Goal: Task Accomplishment & Management: Complete application form

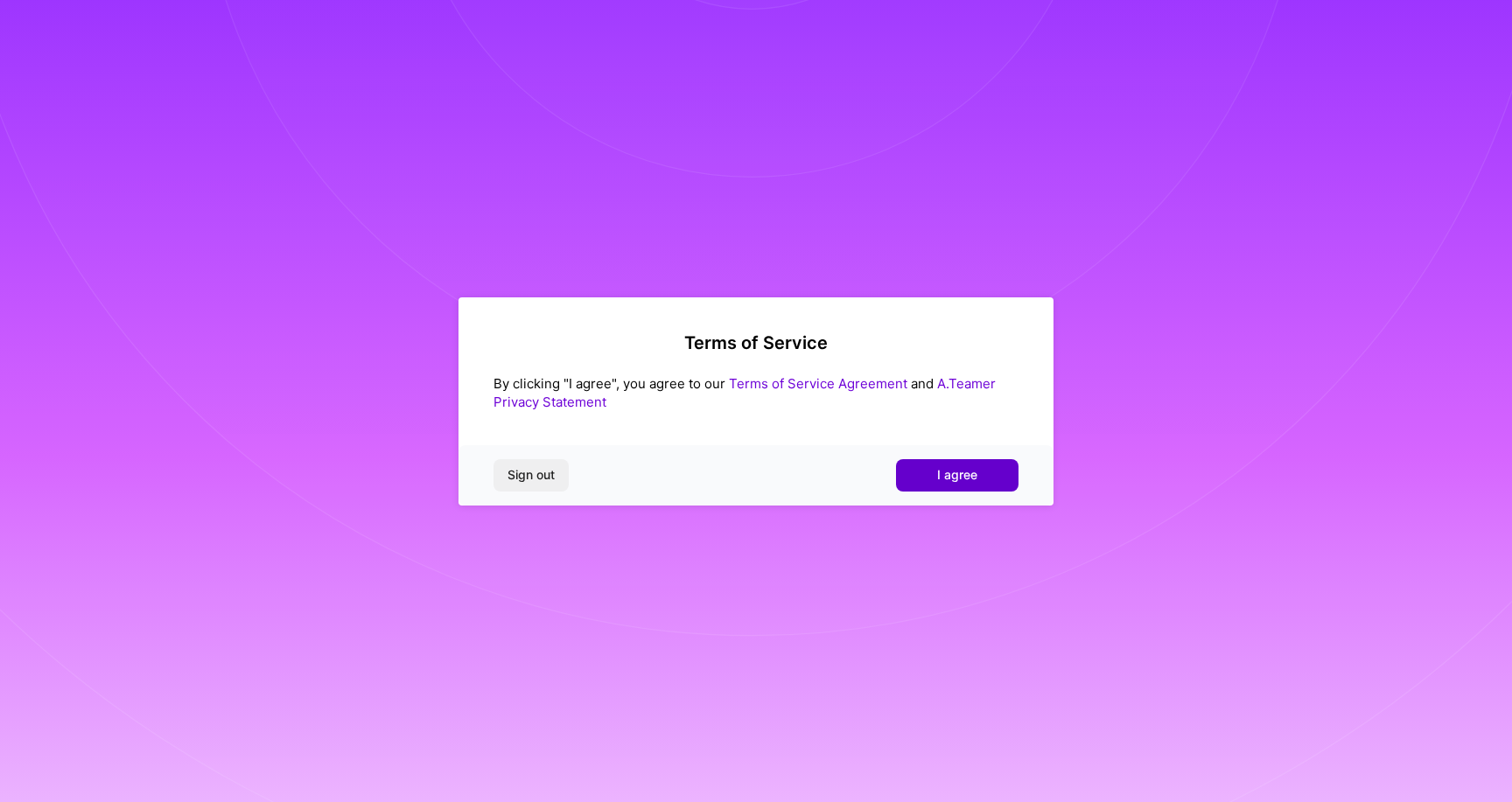
click at [945, 476] on span "I agree" at bounding box center [957, 475] width 40 height 17
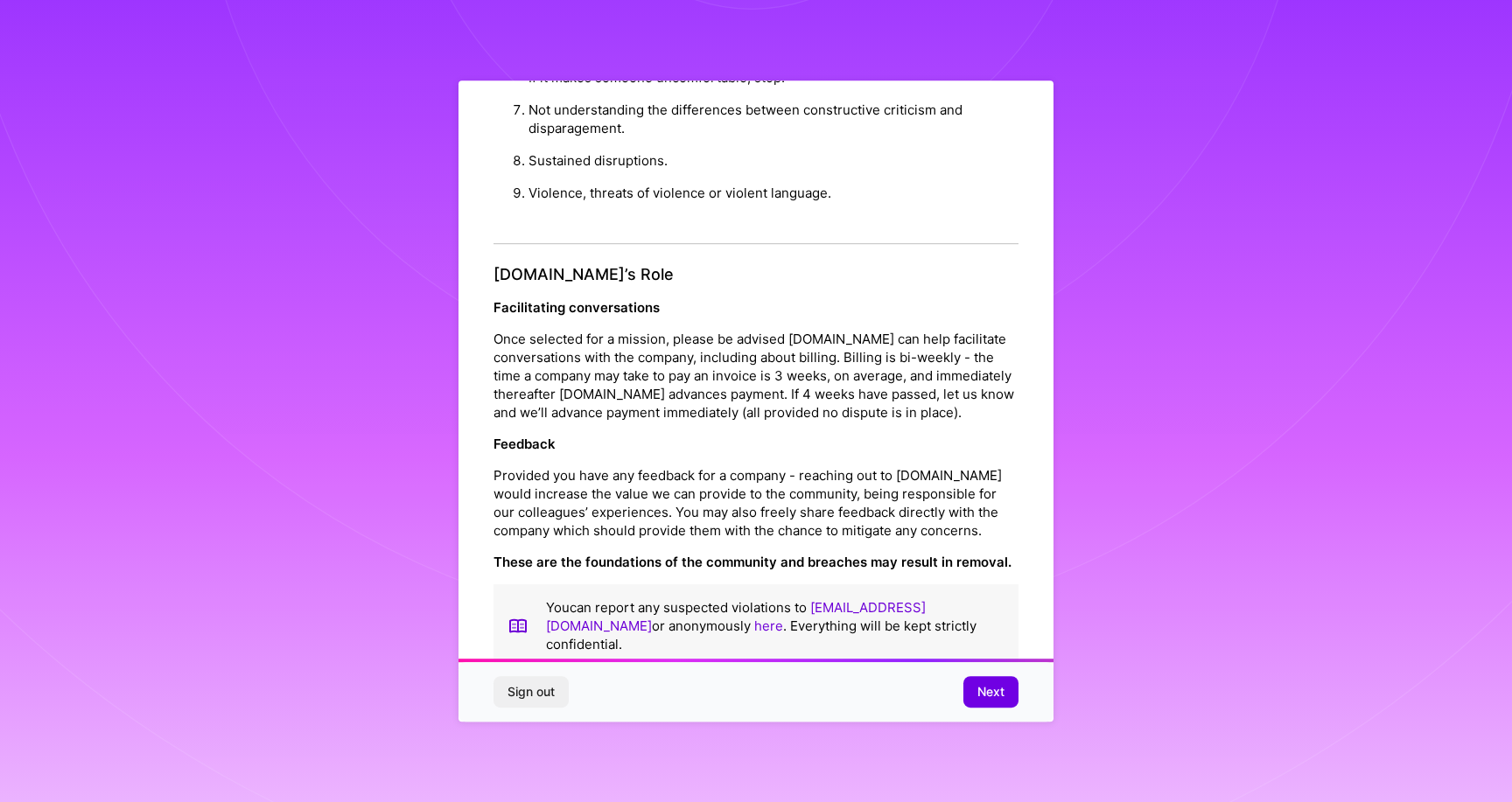
scroll to position [3, 0]
click at [988, 701] on span "Next" at bounding box center [991, 692] width 28 height 17
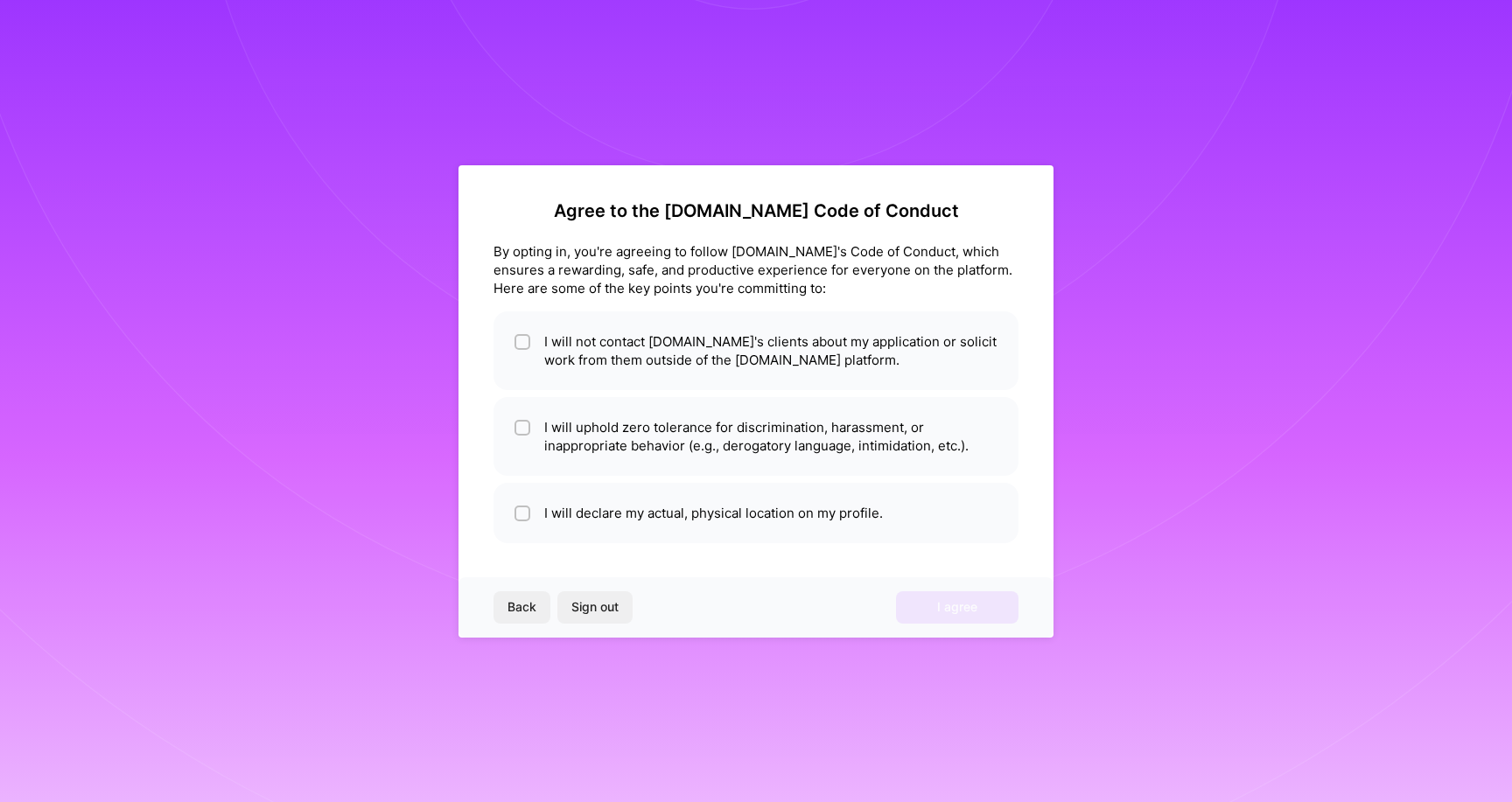
scroll to position [0, 0]
click at [644, 356] on li "I will not contact [DOMAIN_NAME]'s clients about my application or solicit work…" at bounding box center [756, 350] width 526 height 79
checkbox input "true"
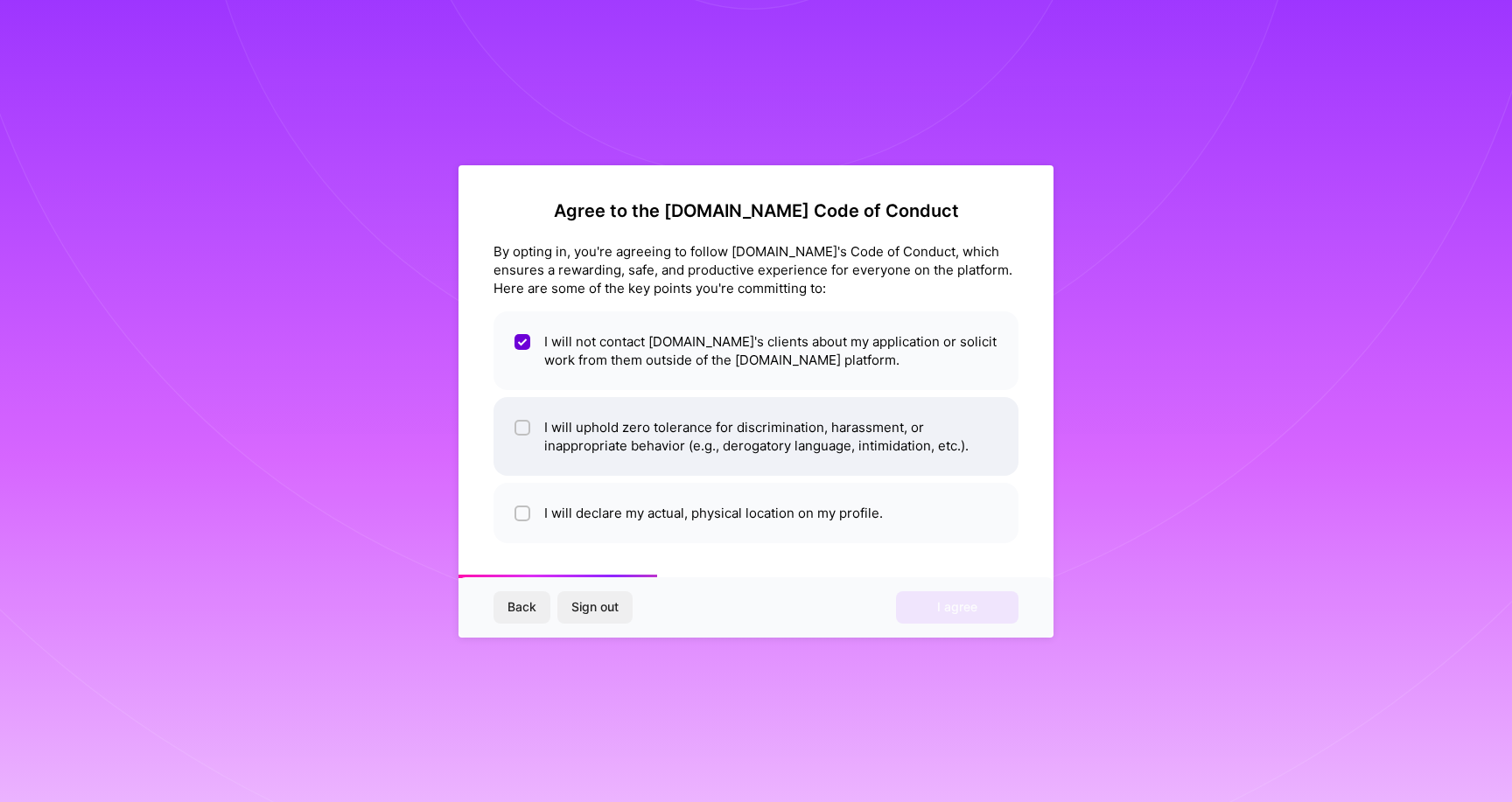
click at [661, 433] on li "I will uphold zero tolerance for discrimination, harassment, or inappropriate b…" at bounding box center [756, 436] width 526 height 79
checkbox input "true"
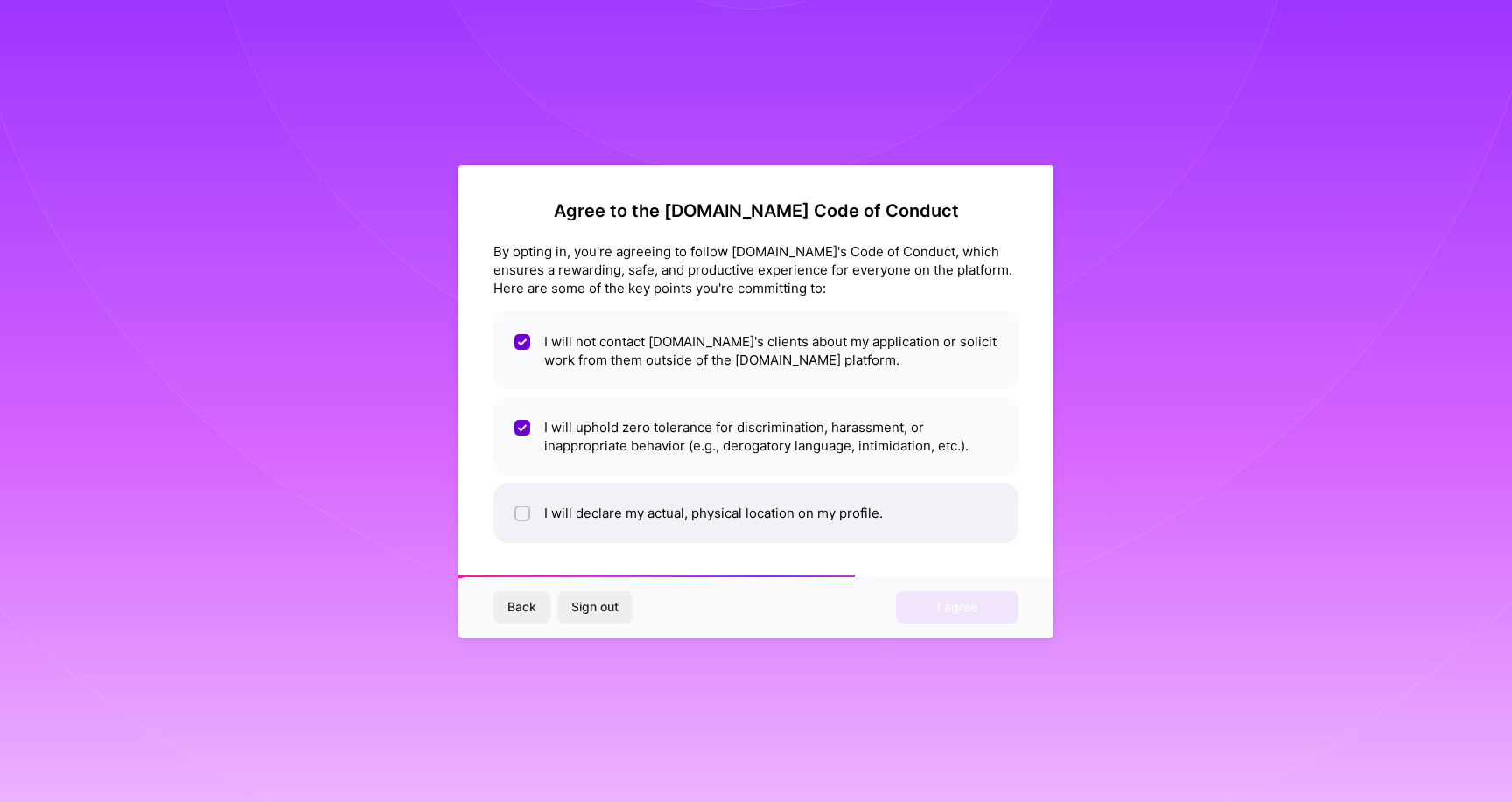
click at [711, 521] on li "I will declare my actual, physical location on my profile." at bounding box center [756, 513] width 526 height 61
checkbox input "true"
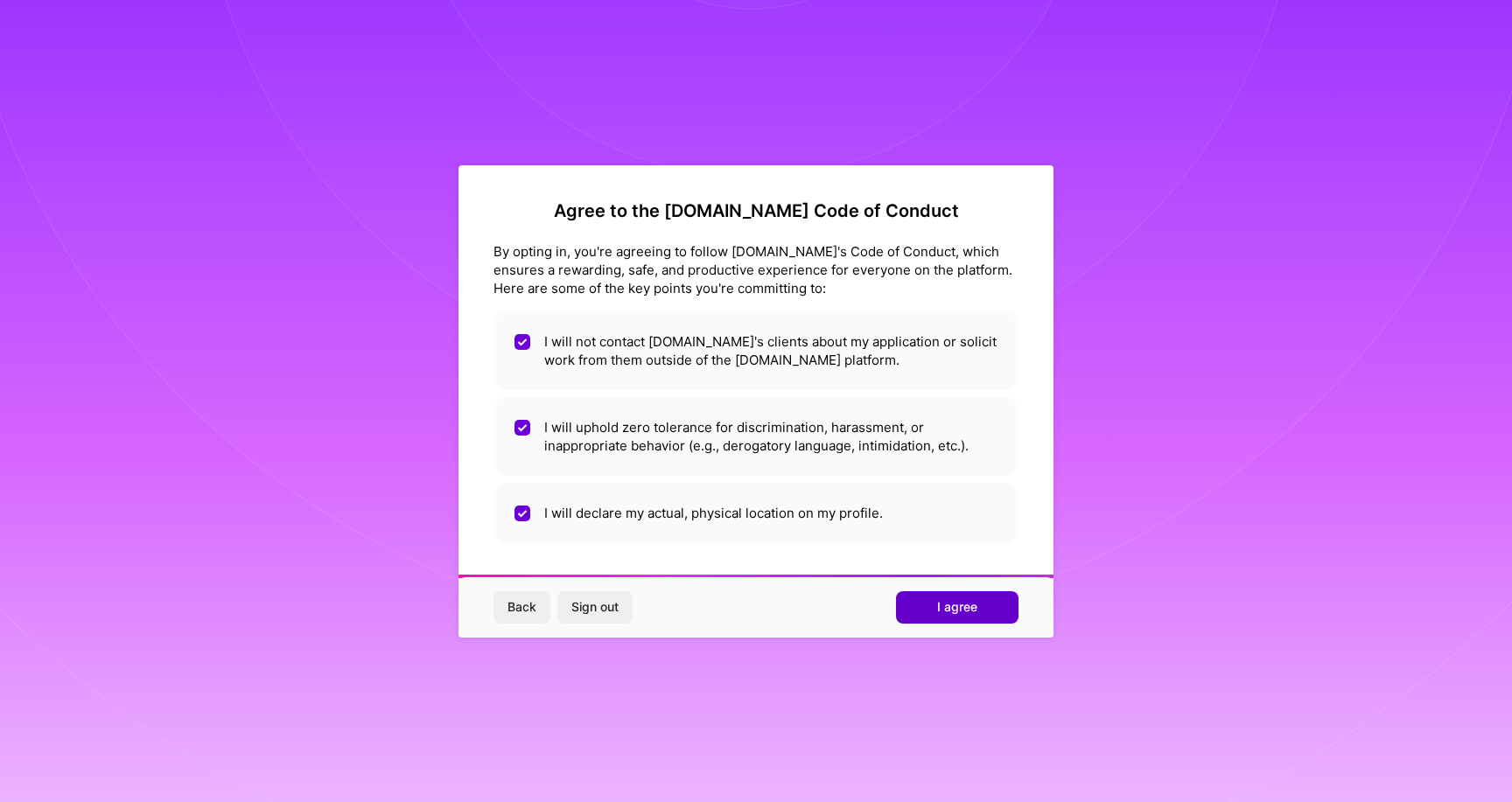
click at [969, 612] on span "I agree" at bounding box center [957, 607] width 40 height 17
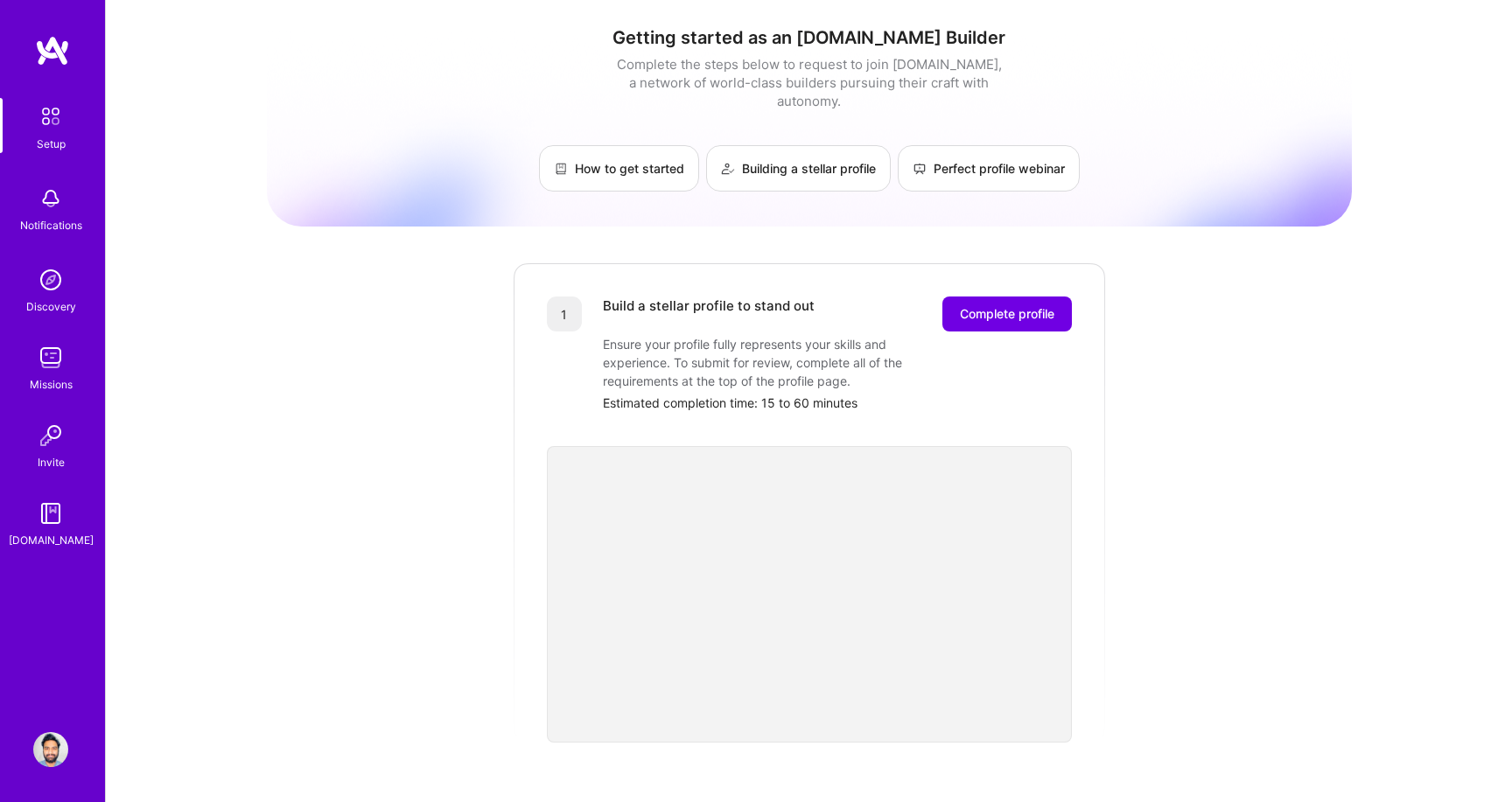
click at [54, 295] on img at bounding box center [50, 280] width 35 height 35
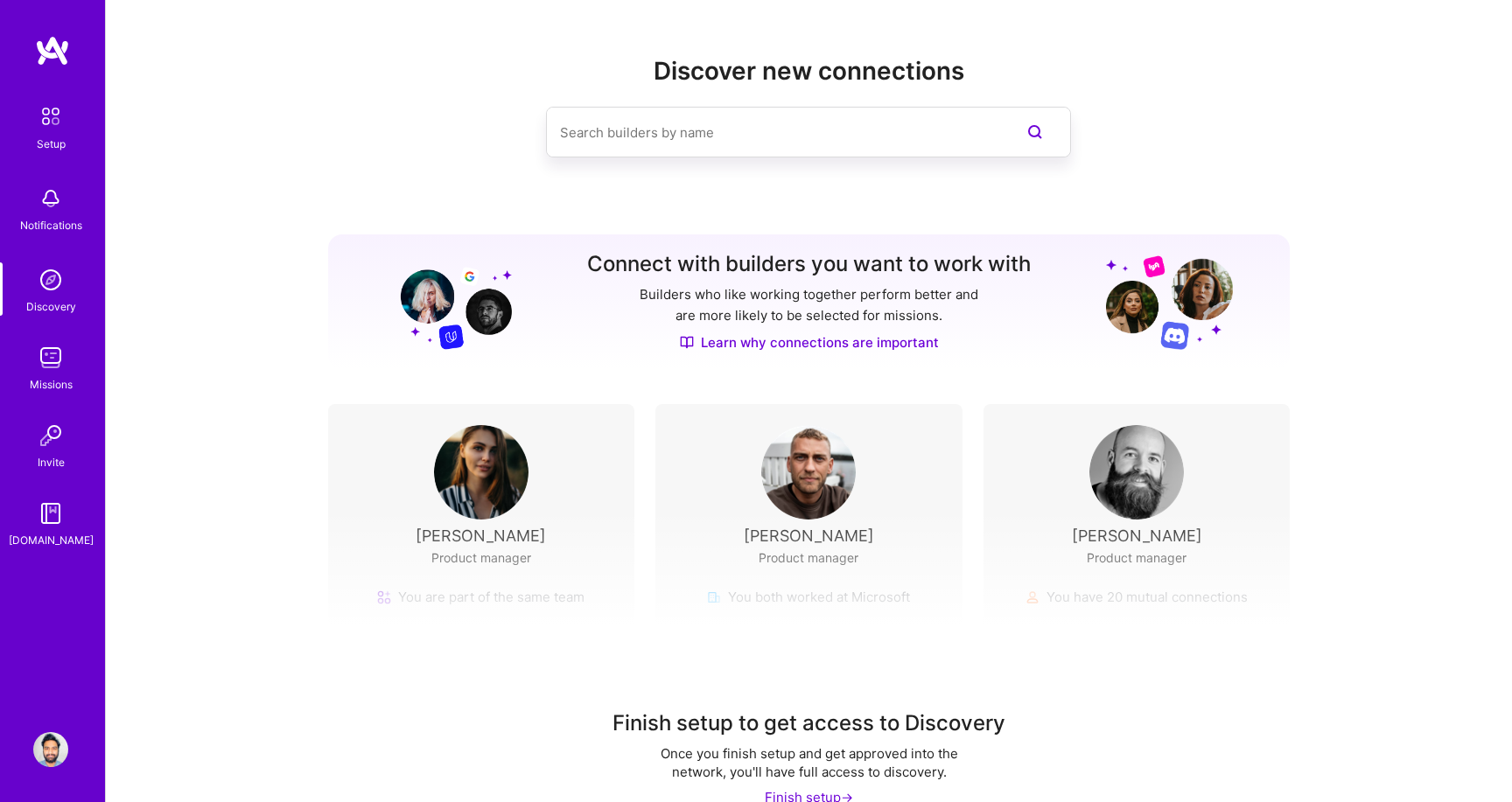
scroll to position [34, 0]
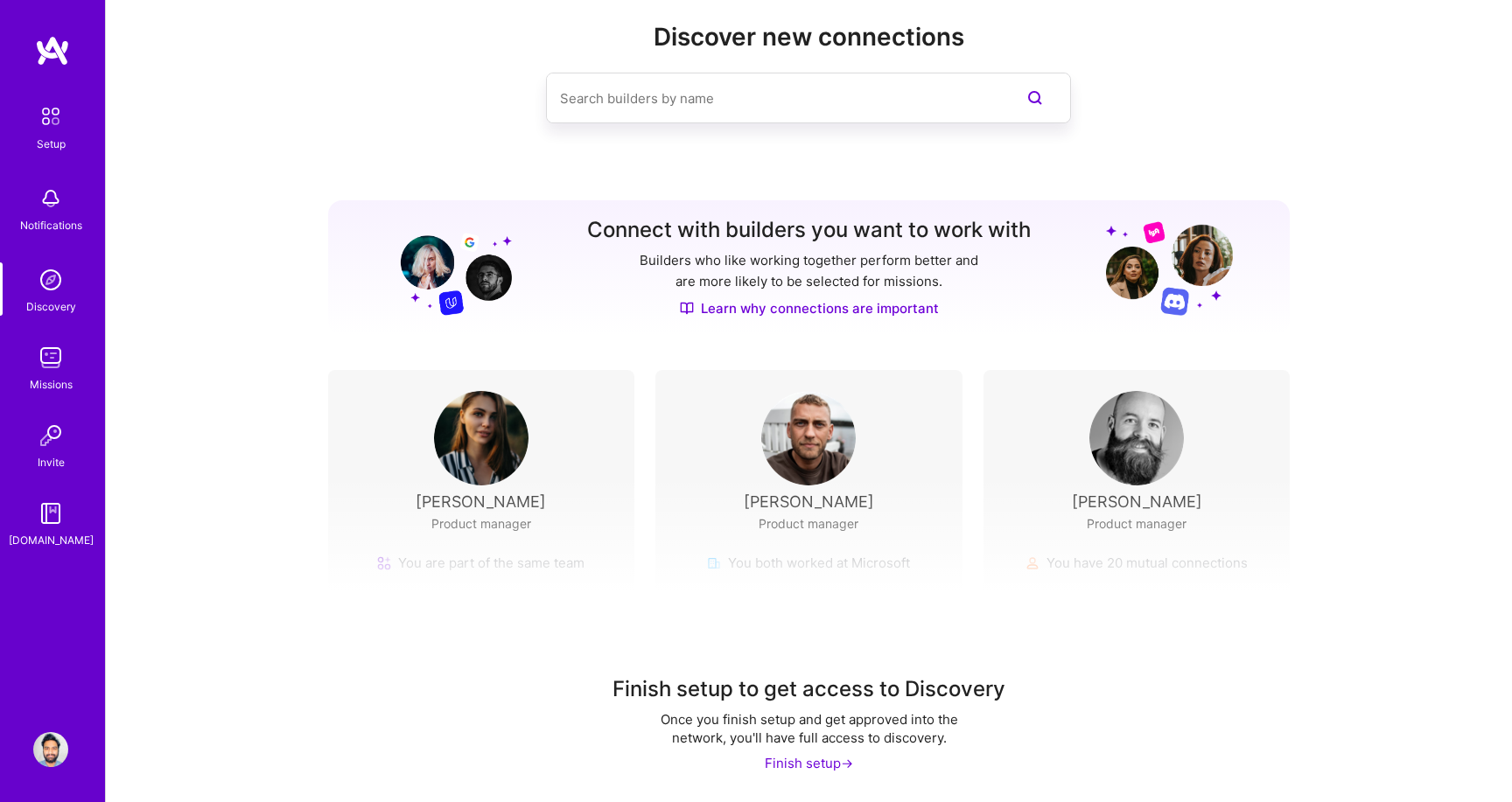
click at [46, 361] on img at bounding box center [50, 357] width 35 height 35
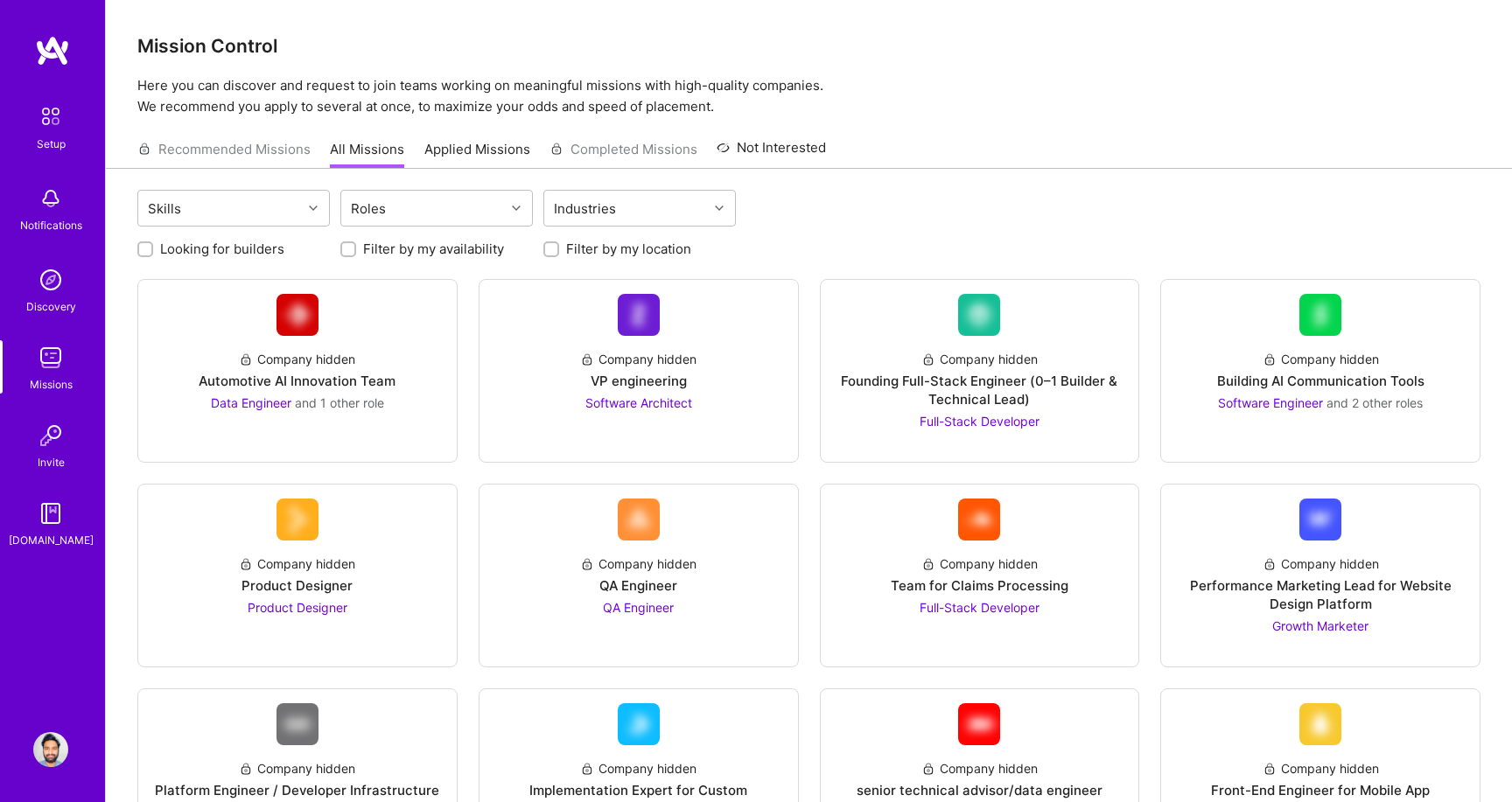
click at [243, 155] on div "Recommended Missions All Missions Applied Missions Completed Missions Not Inter…" at bounding box center [482, 149] width 689 height 38
click at [450, 153] on link "Applied Missions" at bounding box center [477, 155] width 106 height 28
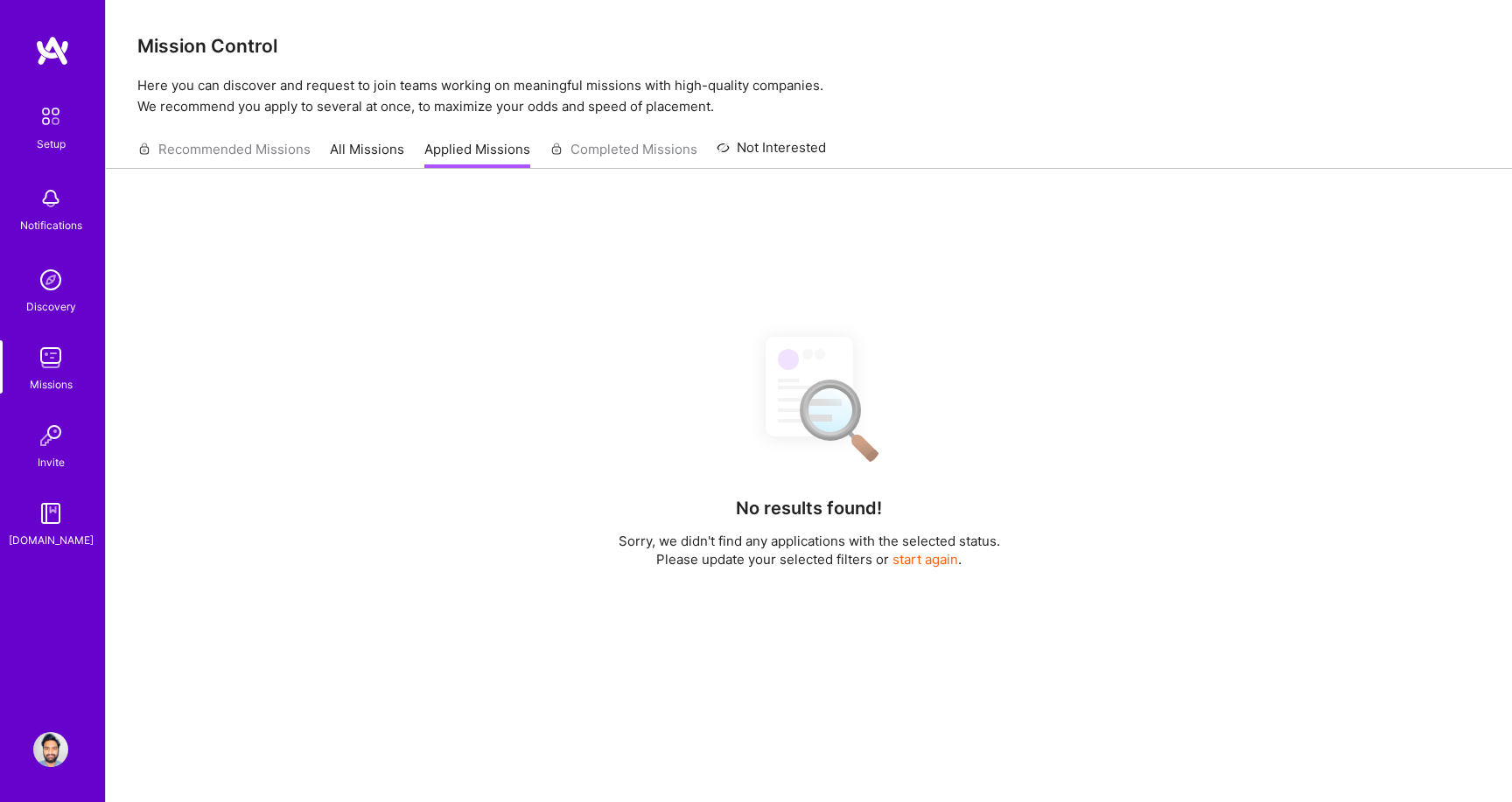
click at [359, 153] on link "All Missions" at bounding box center [367, 155] width 74 height 28
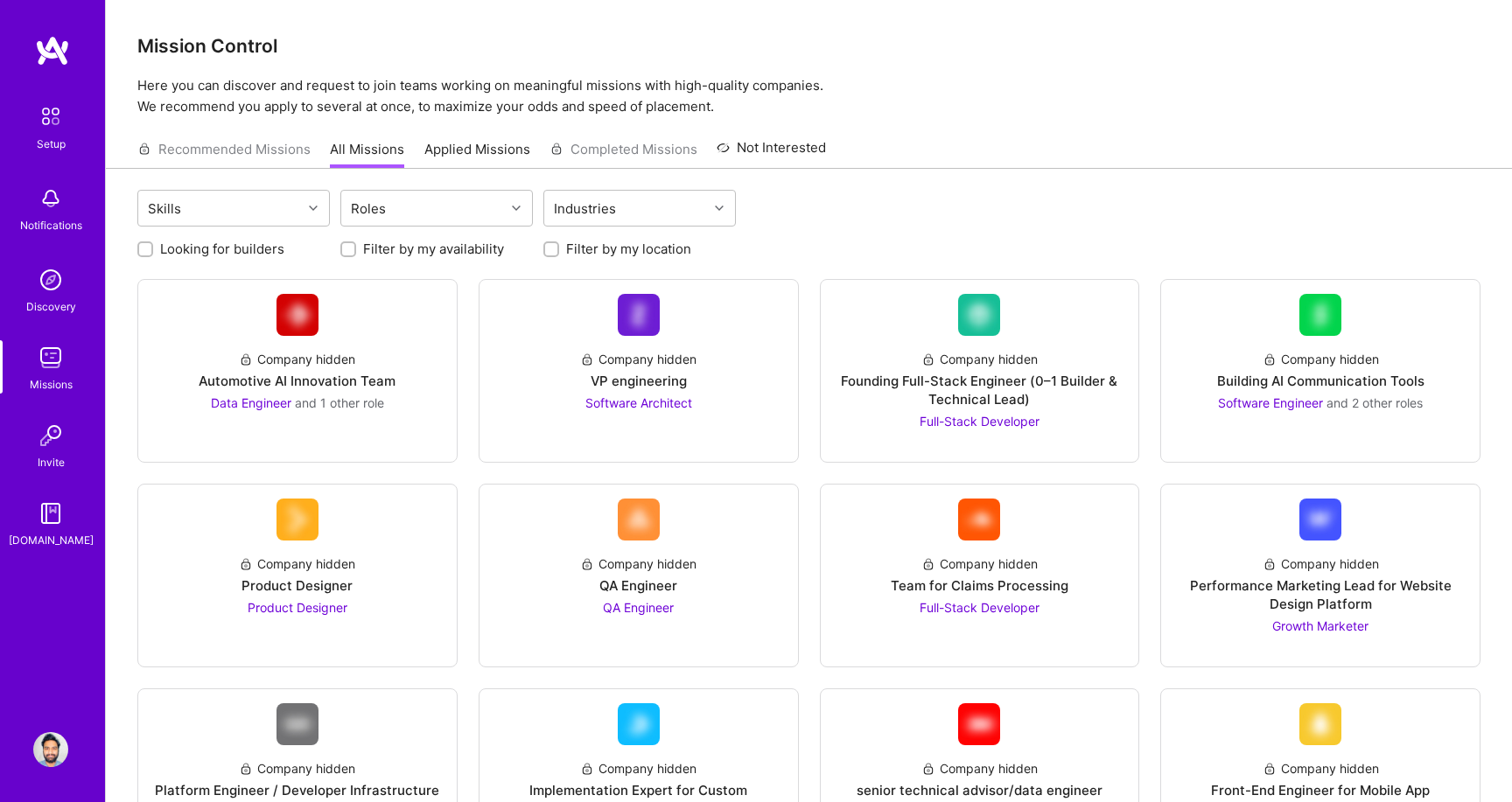
click at [45, 136] on div "Setup" at bounding box center [51, 143] width 28 height 18
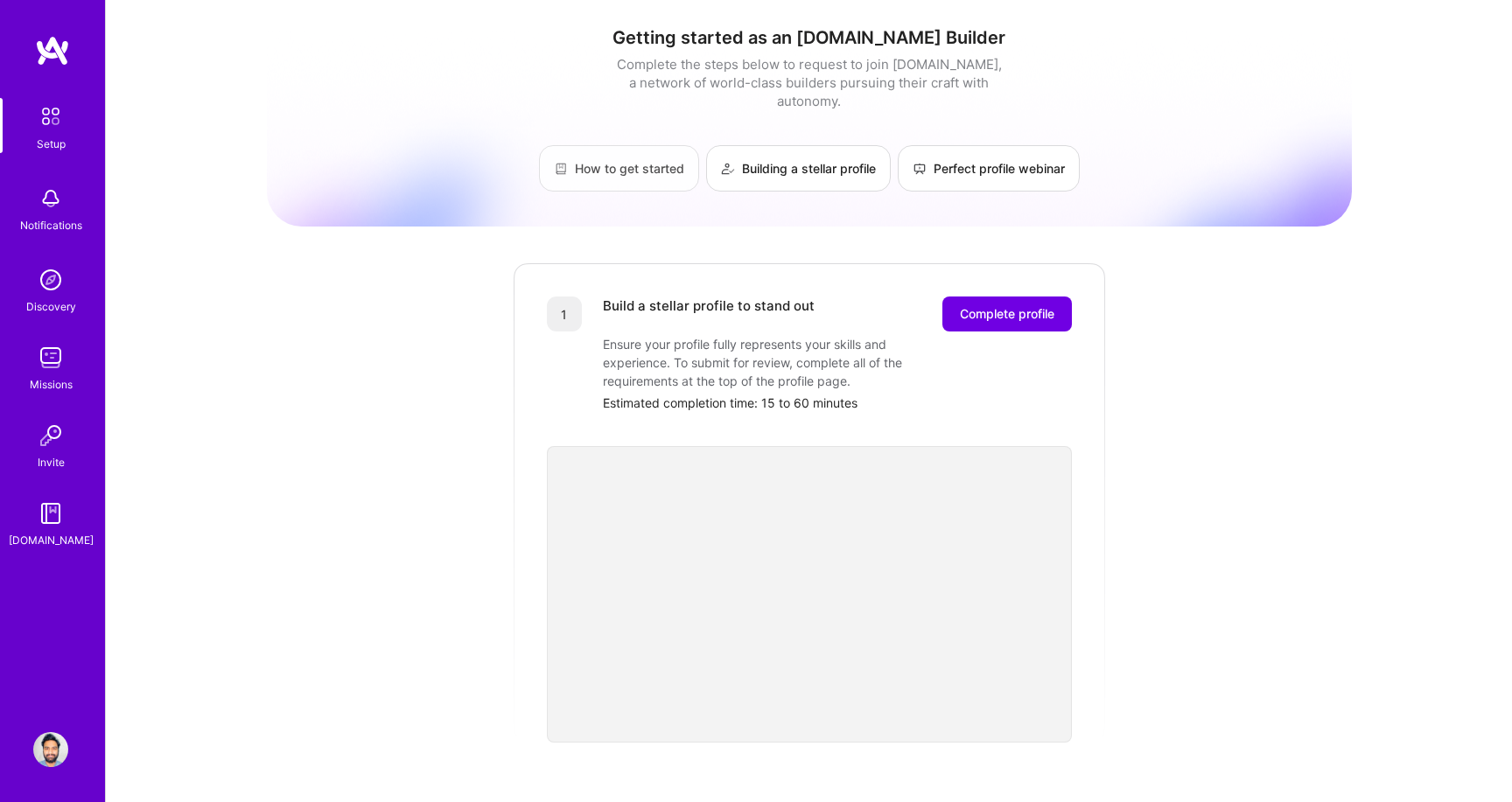
click at [630, 145] on link "How to get started" at bounding box center [618, 168] width 160 height 46
click at [49, 130] on img at bounding box center [50, 116] width 37 height 37
click at [50, 370] on img at bounding box center [50, 357] width 35 height 35
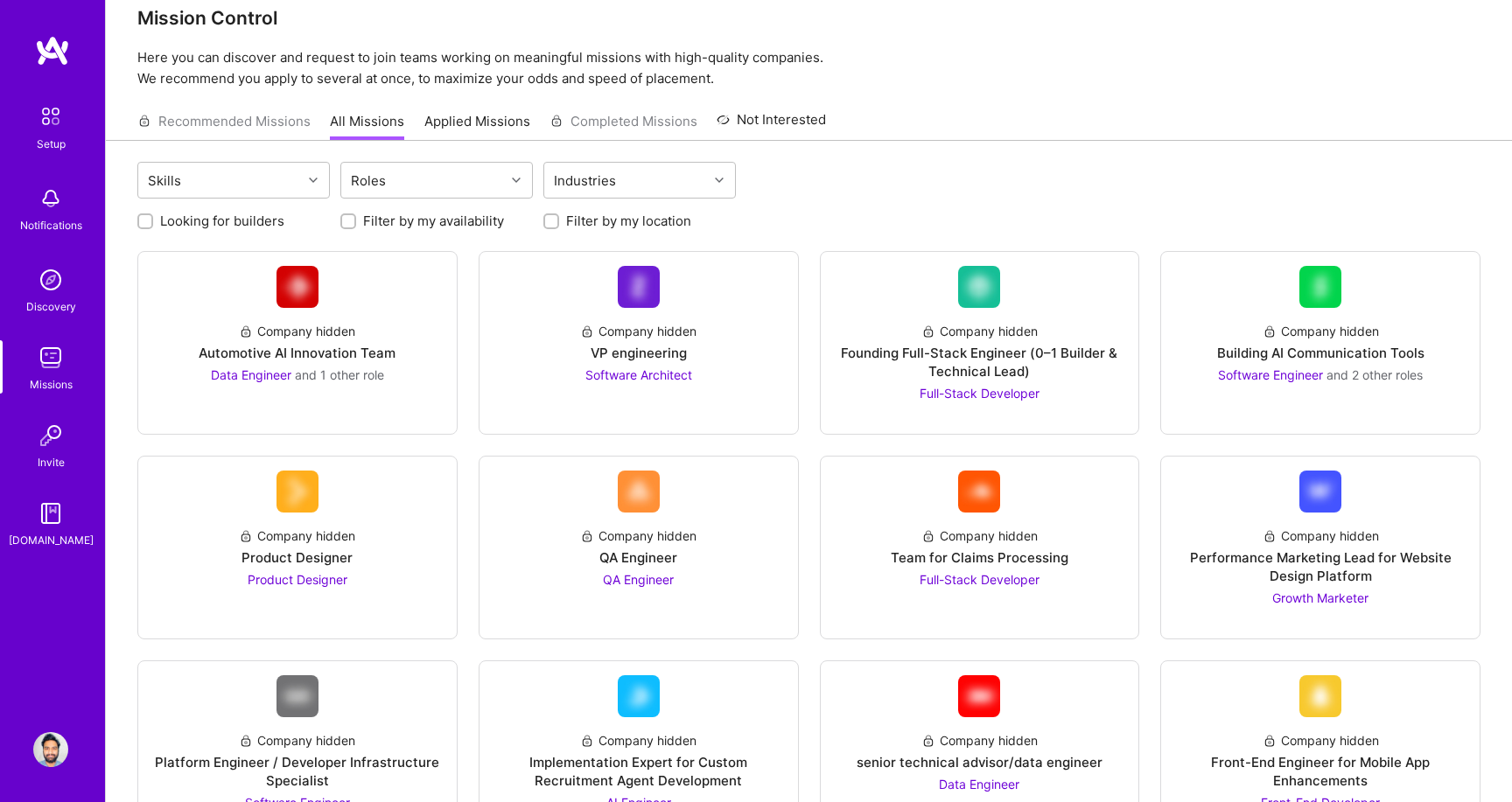
scroll to position [28, 0]
click at [1348, 355] on div "Building AI Communication Tools" at bounding box center [1320, 352] width 208 height 18
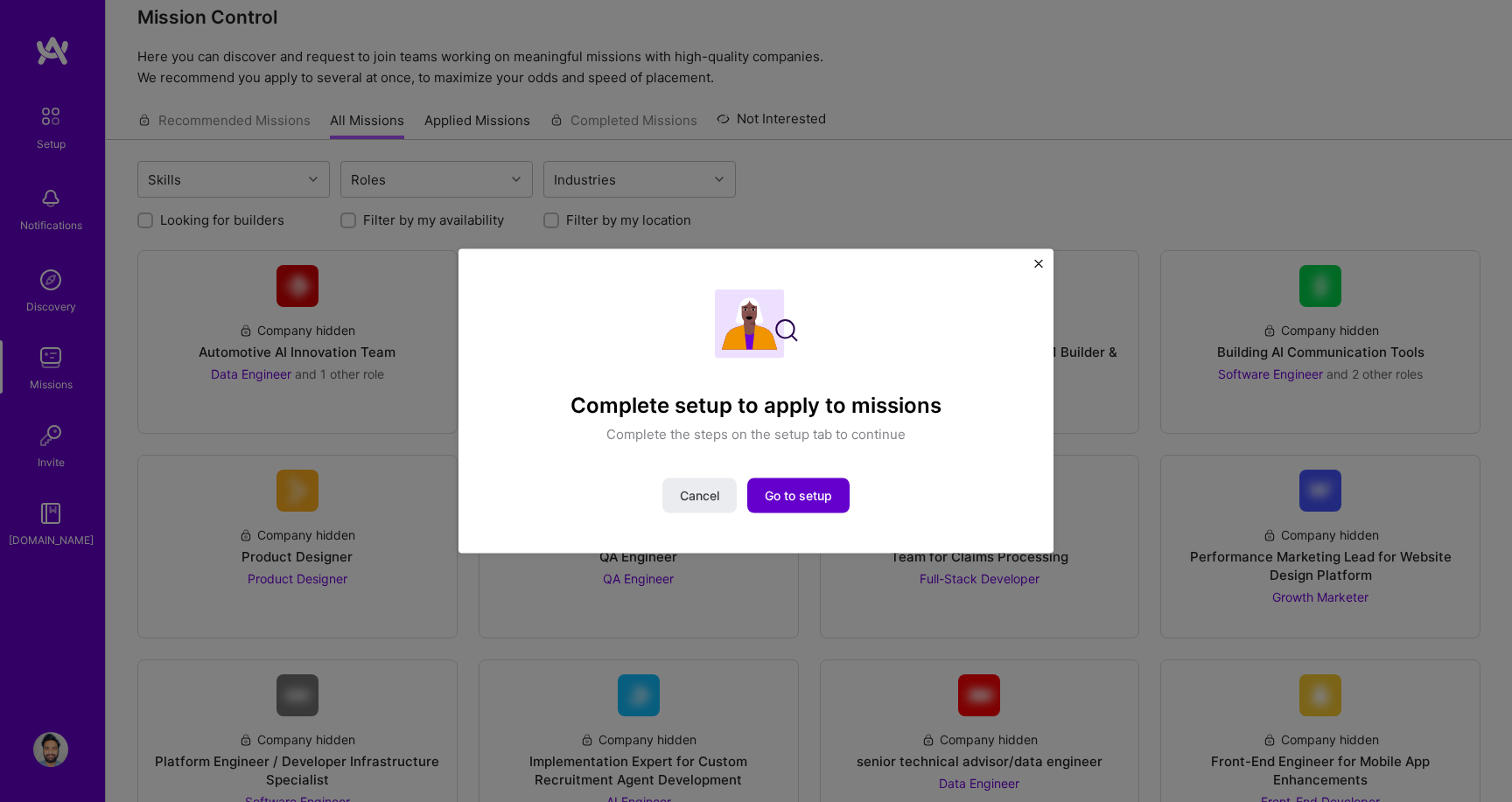
click at [784, 503] on span "Go to setup" at bounding box center [798, 496] width 67 height 17
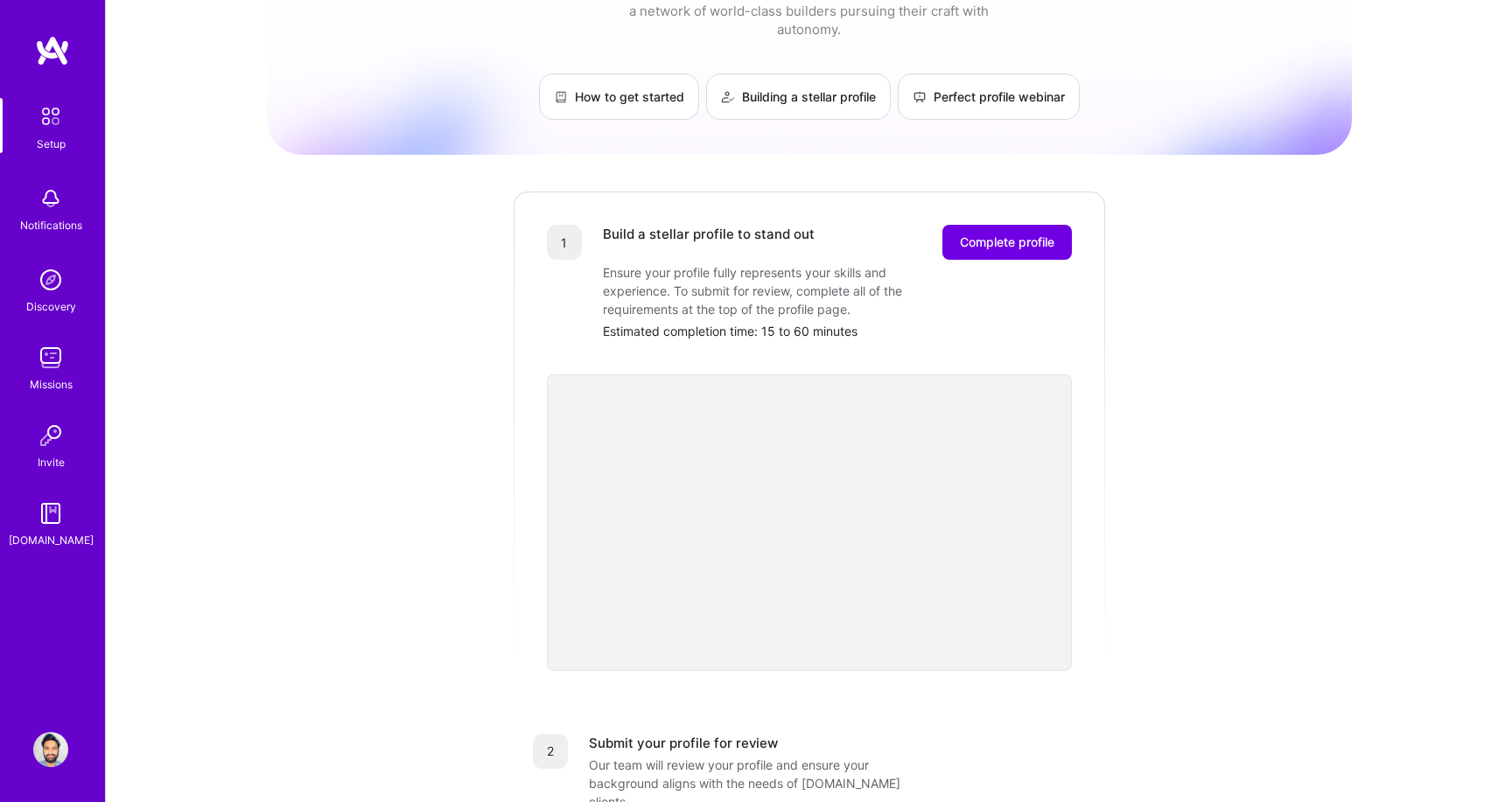
scroll to position [73, 0]
click at [1000, 236] on button "Complete profile" at bounding box center [1007, 240] width 130 height 35
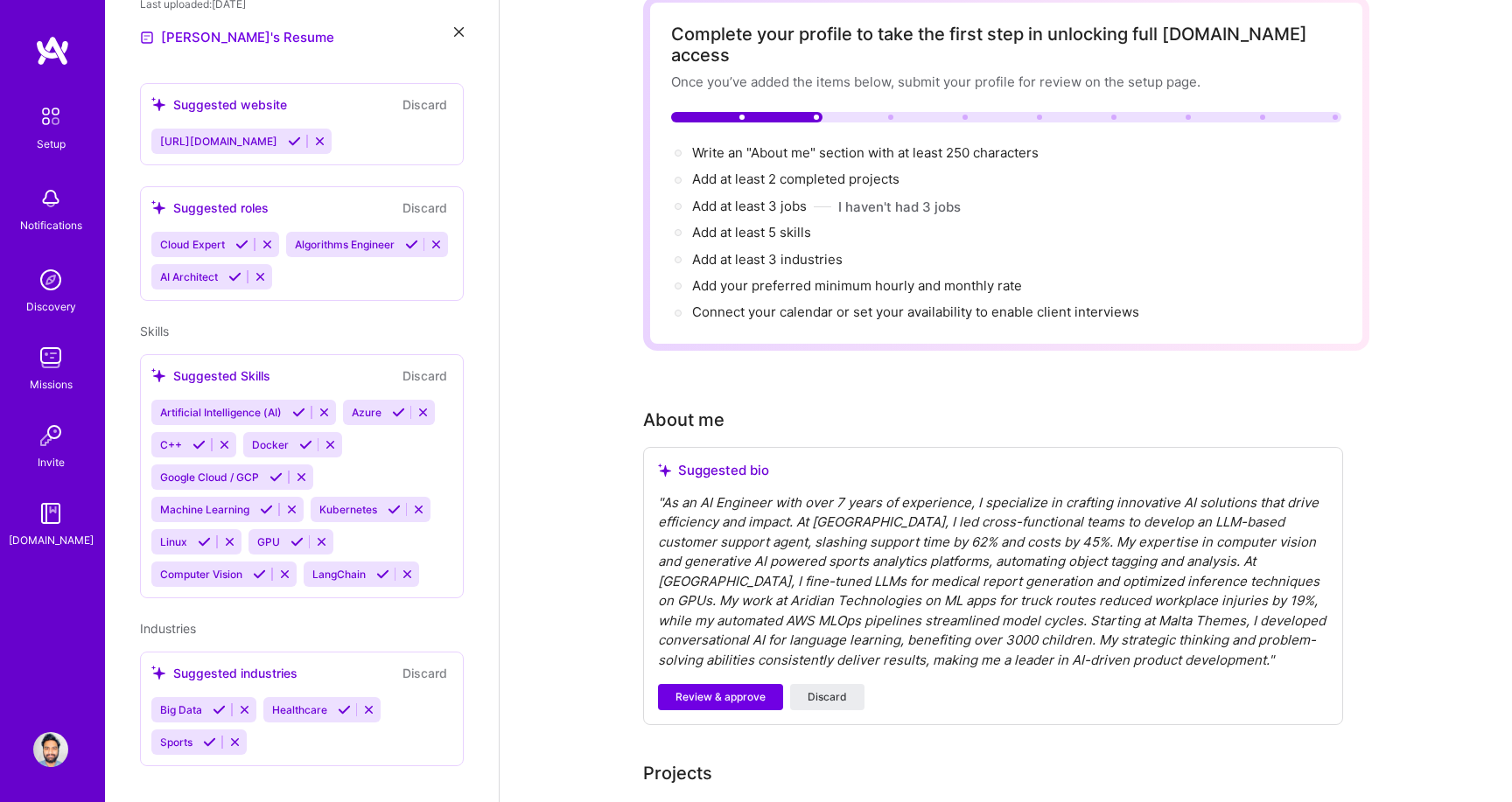
scroll to position [105, 0]
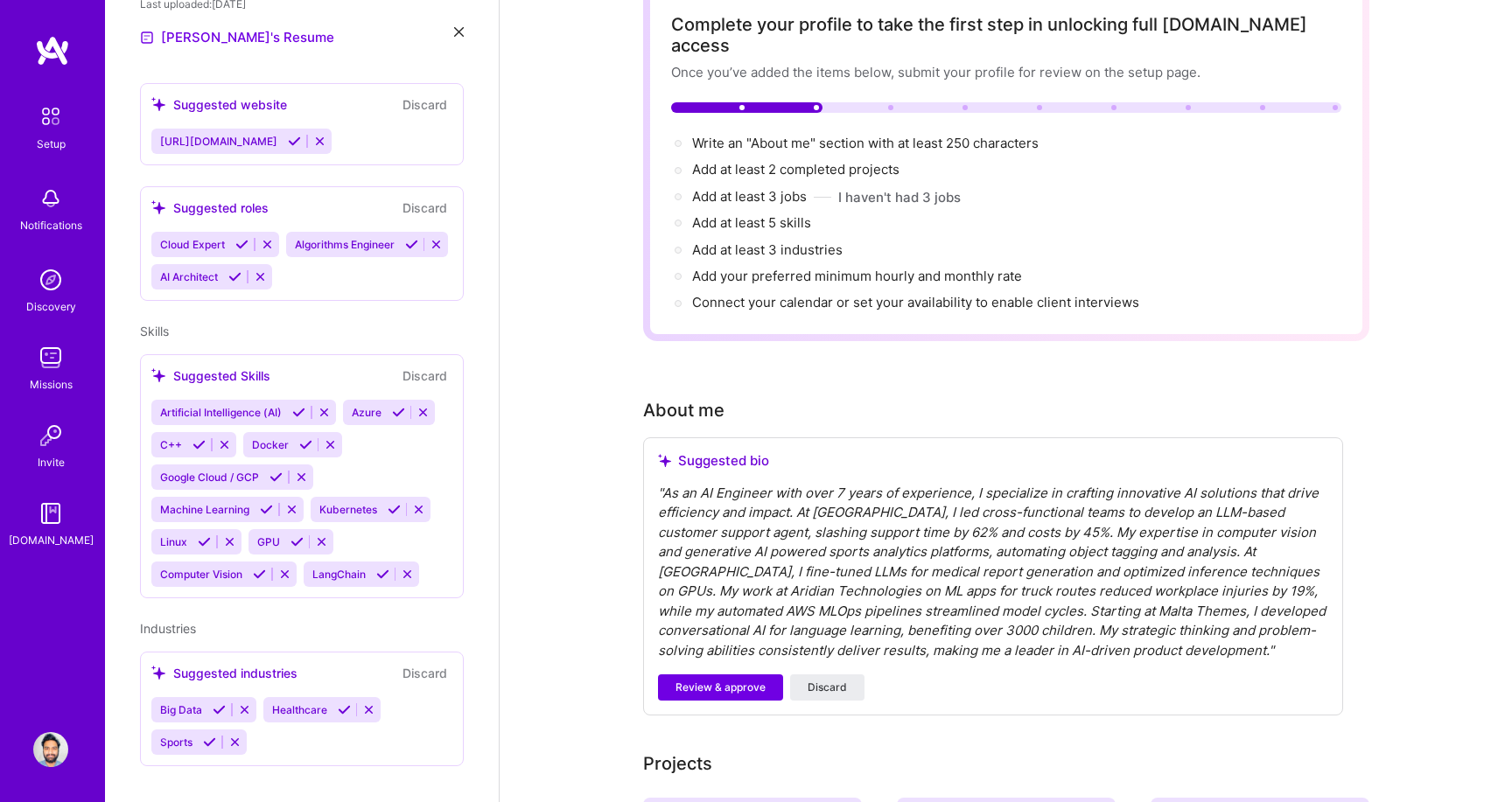
click at [381, 444] on div "Artificial Intelligence (AI) Azure C++ Docker Google Cloud / GCP Machine Learni…" at bounding box center [302, 493] width 301 height 187
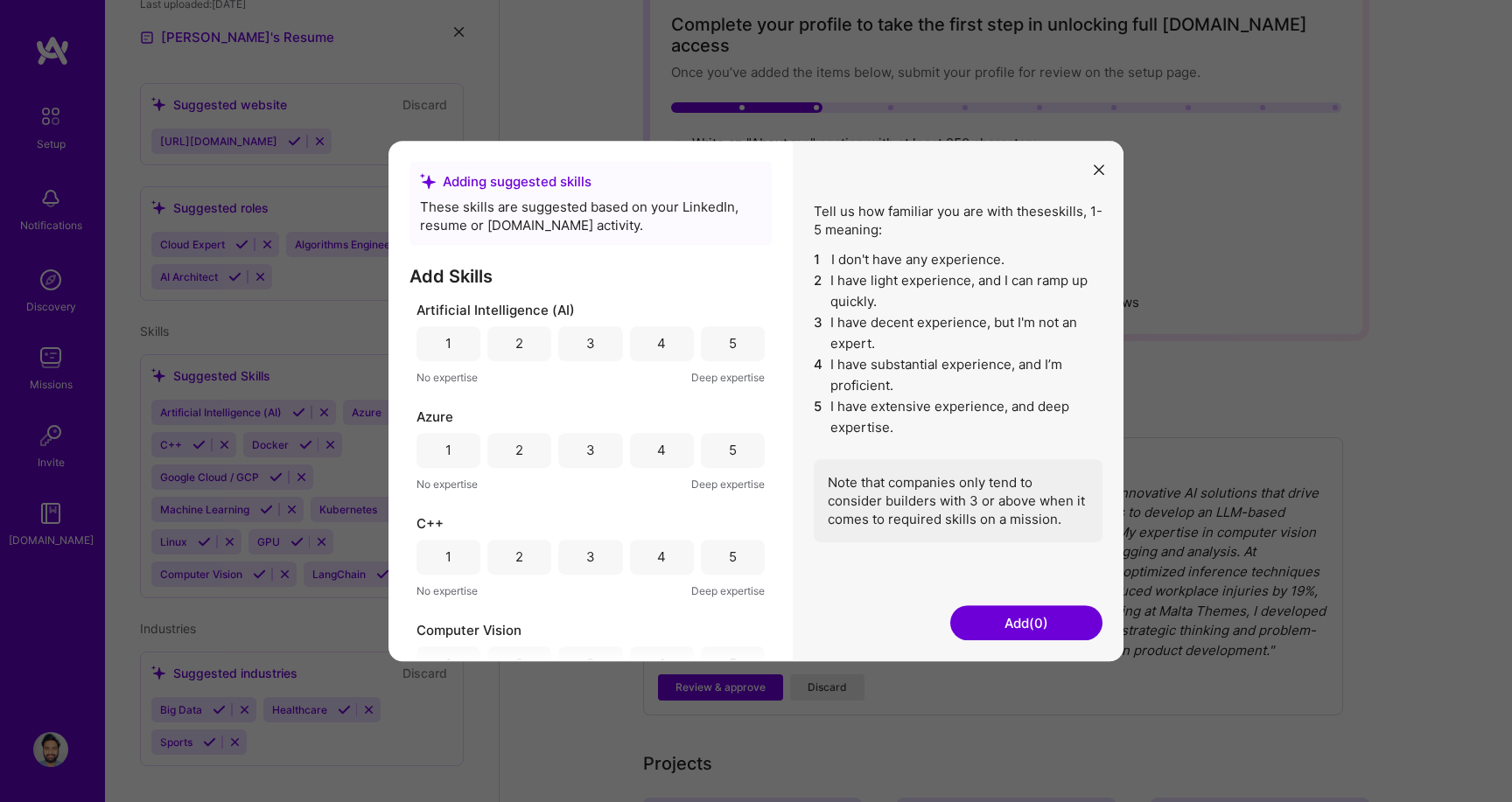
click at [714, 342] on div "5" at bounding box center [732, 343] width 64 height 35
click at [729, 456] on div "5" at bounding box center [733, 449] width 8 height 18
click at [725, 568] on div "5" at bounding box center [732, 556] width 64 height 35
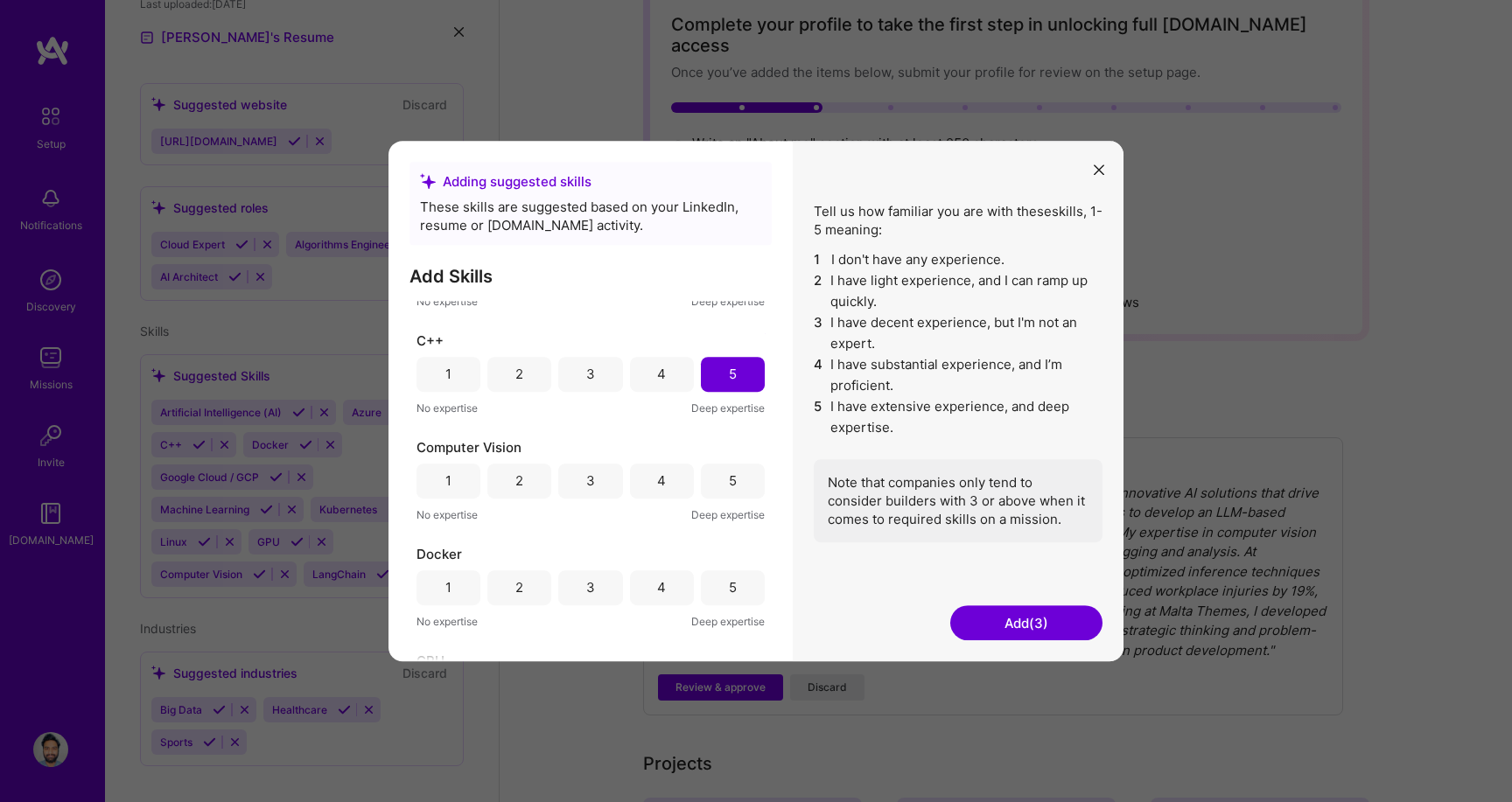
scroll to position [185, 0]
click at [733, 469] on div "5" at bounding box center [732, 479] width 64 height 35
click at [718, 590] on div "5" at bounding box center [732, 586] width 64 height 35
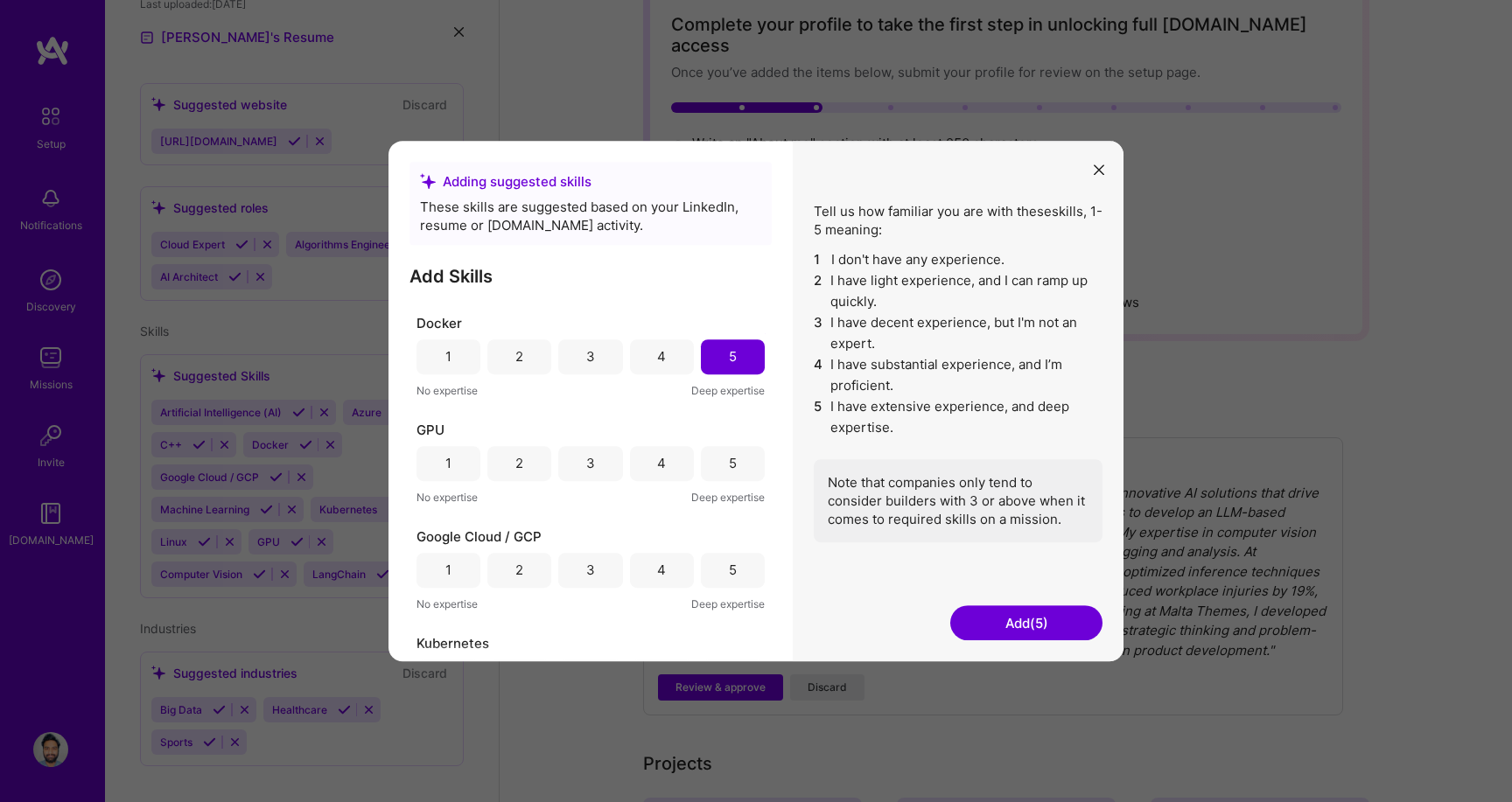
scroll to position [421, 0]
click at [723, 468] on div "5" at bounding box center [732, 456] width 64 height 35
click at [721, 559] on div "5" at bounding box center [732, 563] width 64 height 35
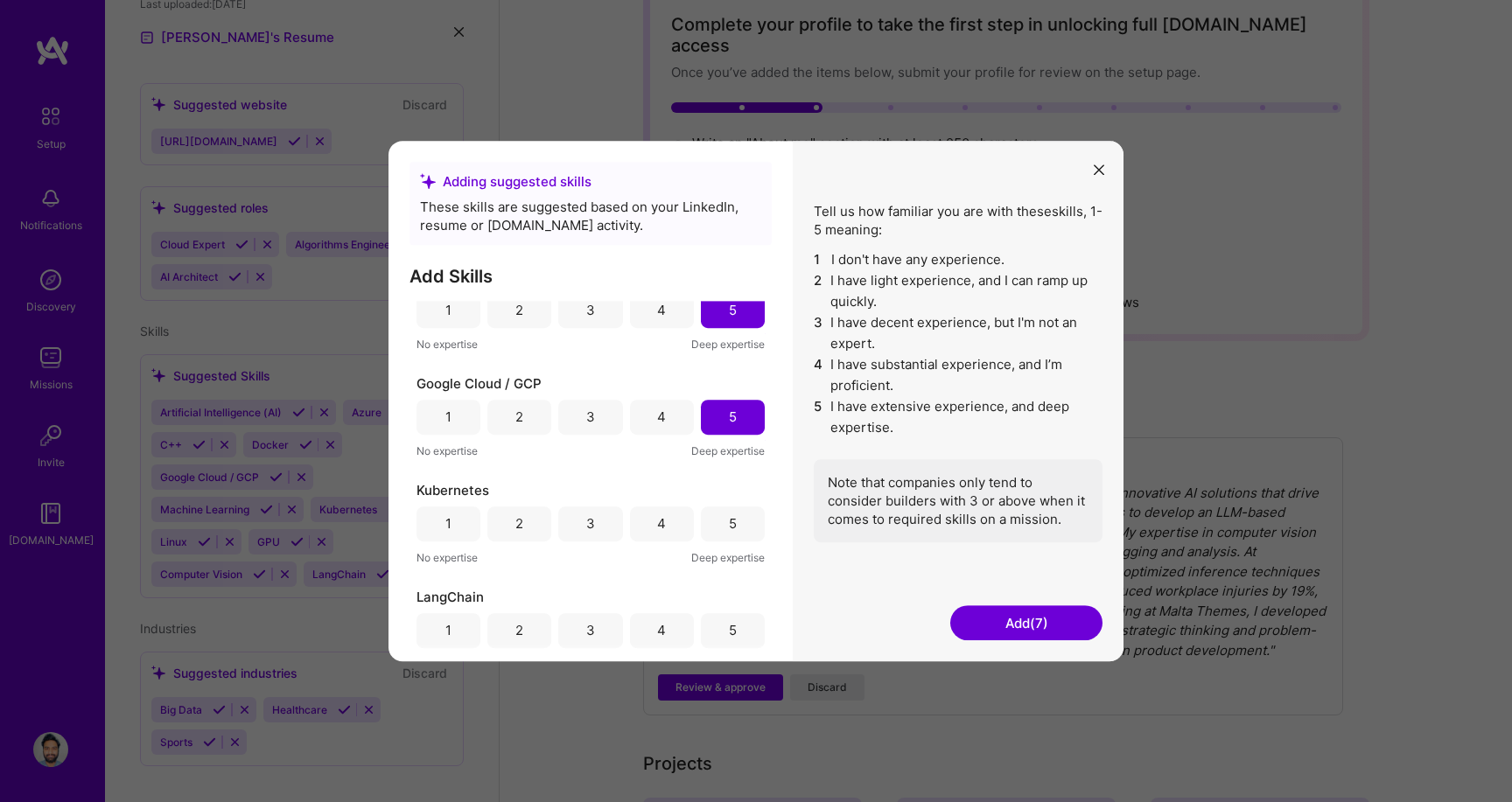
scroll to position [573, 0]
click at [729, 511] on div "5" at bounding box center [733, 517] width 8 height 18
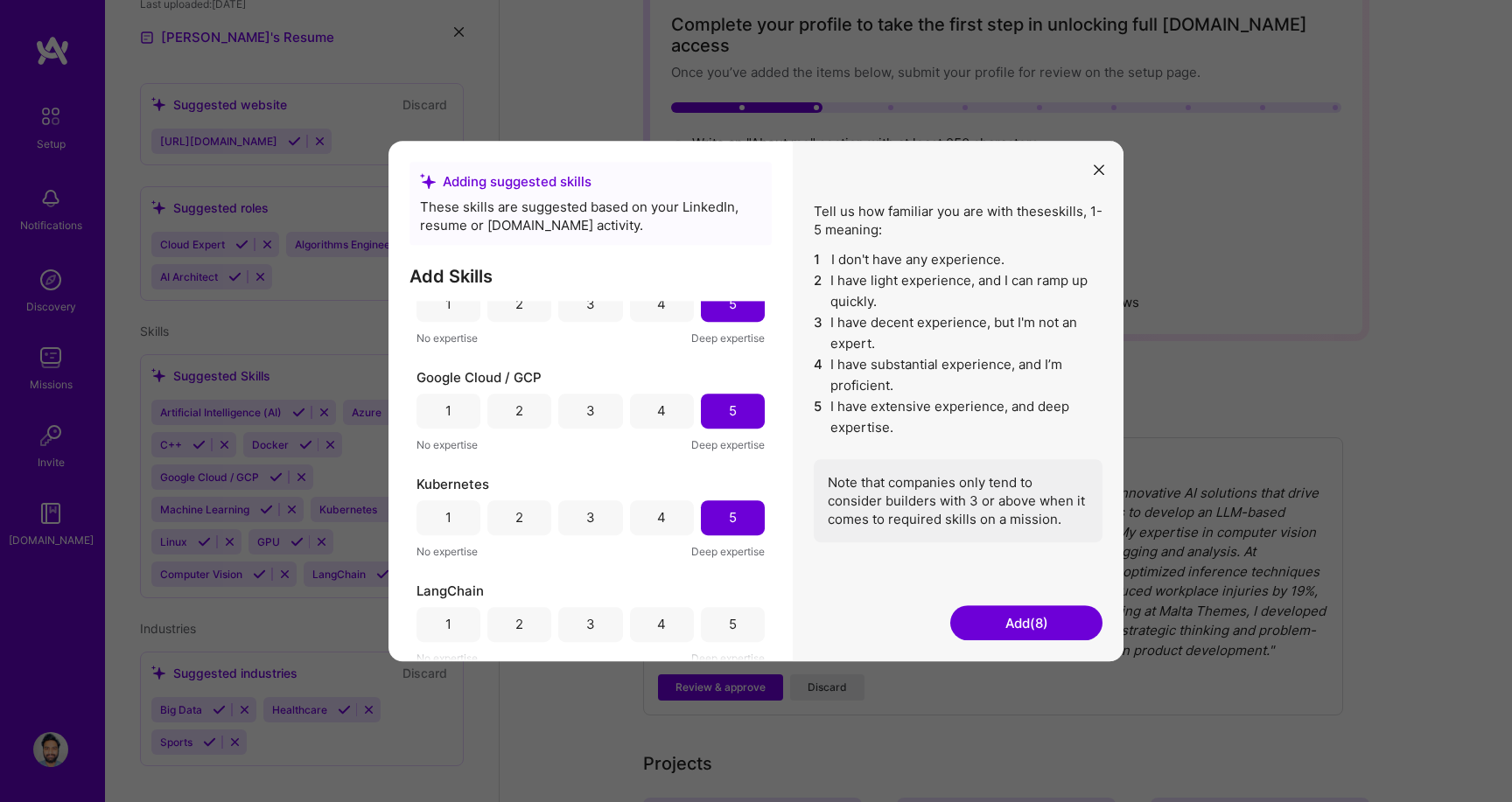
click at [732, 626] on div "5" at bounding box center [732, 624] width 64 height 35
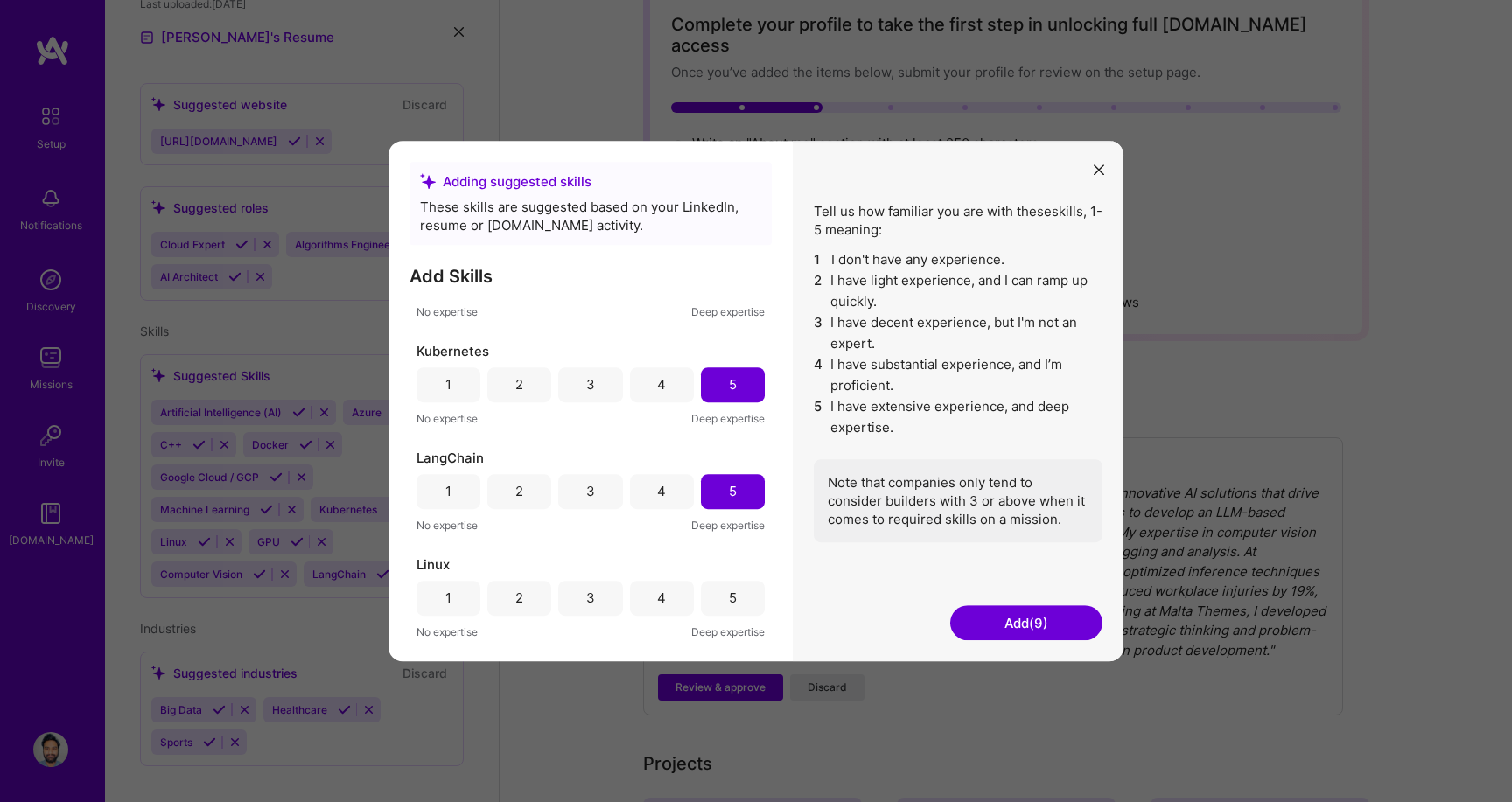
click at [730, 597] on div "5" at bounding box center [732, 598] width 64 height 35
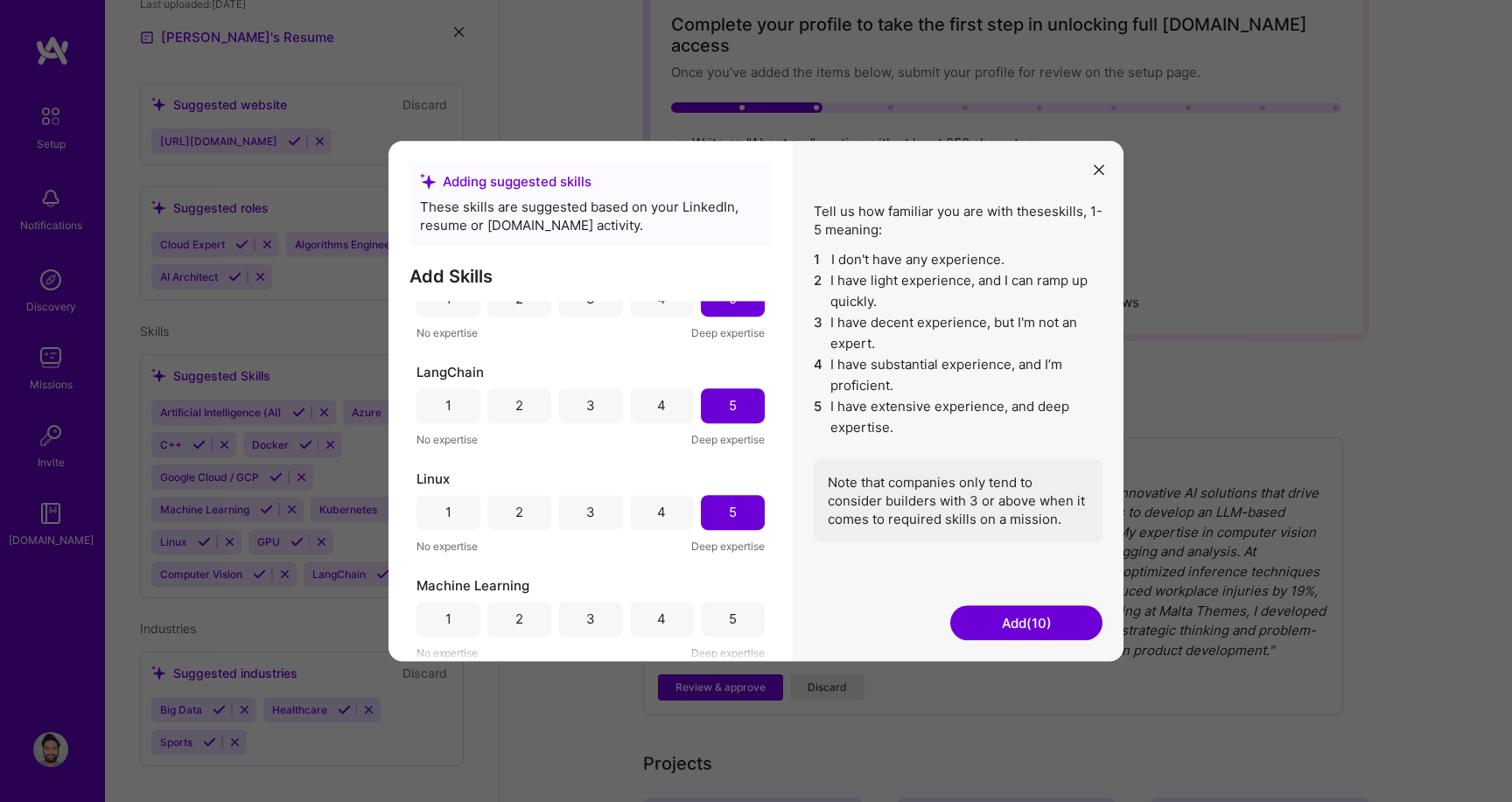
click at [730, 597] on div "Machine Learning 1 2 3 4 5 No expertise Deep expertise" at bounding box center [590, 619] width 348 height 85
click at [729, 619] on div "5" at bounding box center [733, 618] width 8 height 18
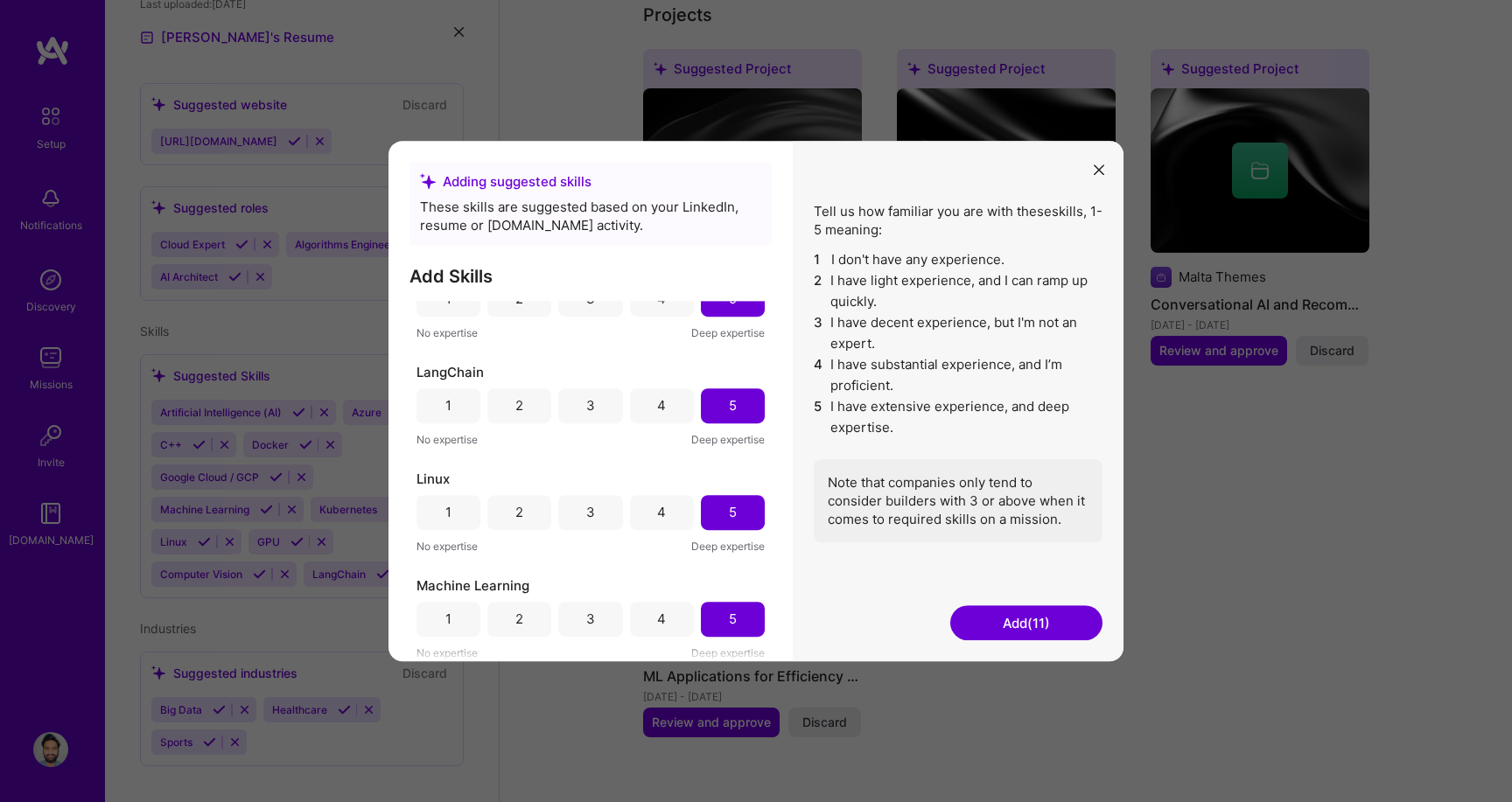
scroll to position [985, 0]
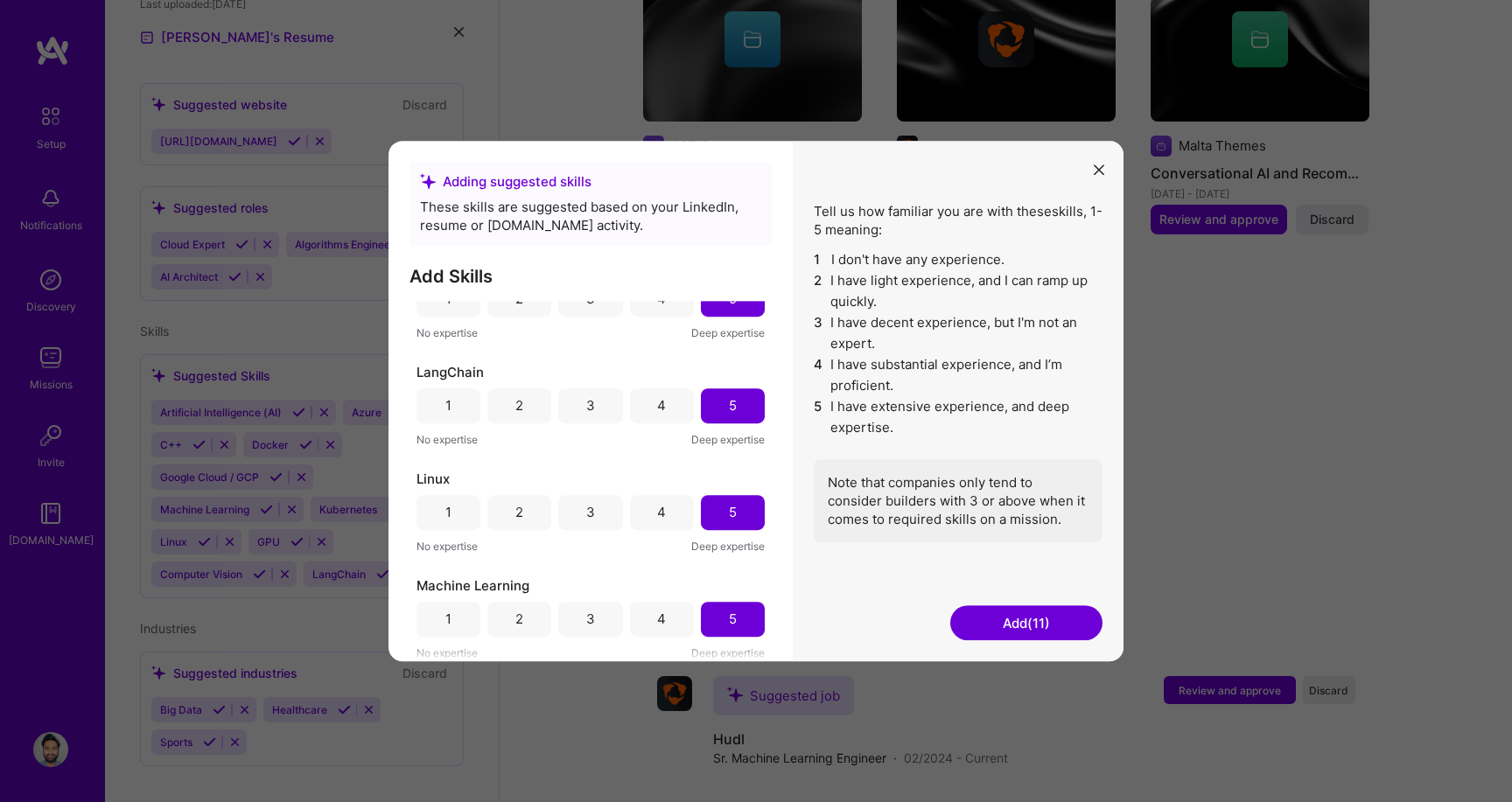
click at [1005, 622] on button "Add (11)" at bounding box center [1026, 622] width 153 height 35
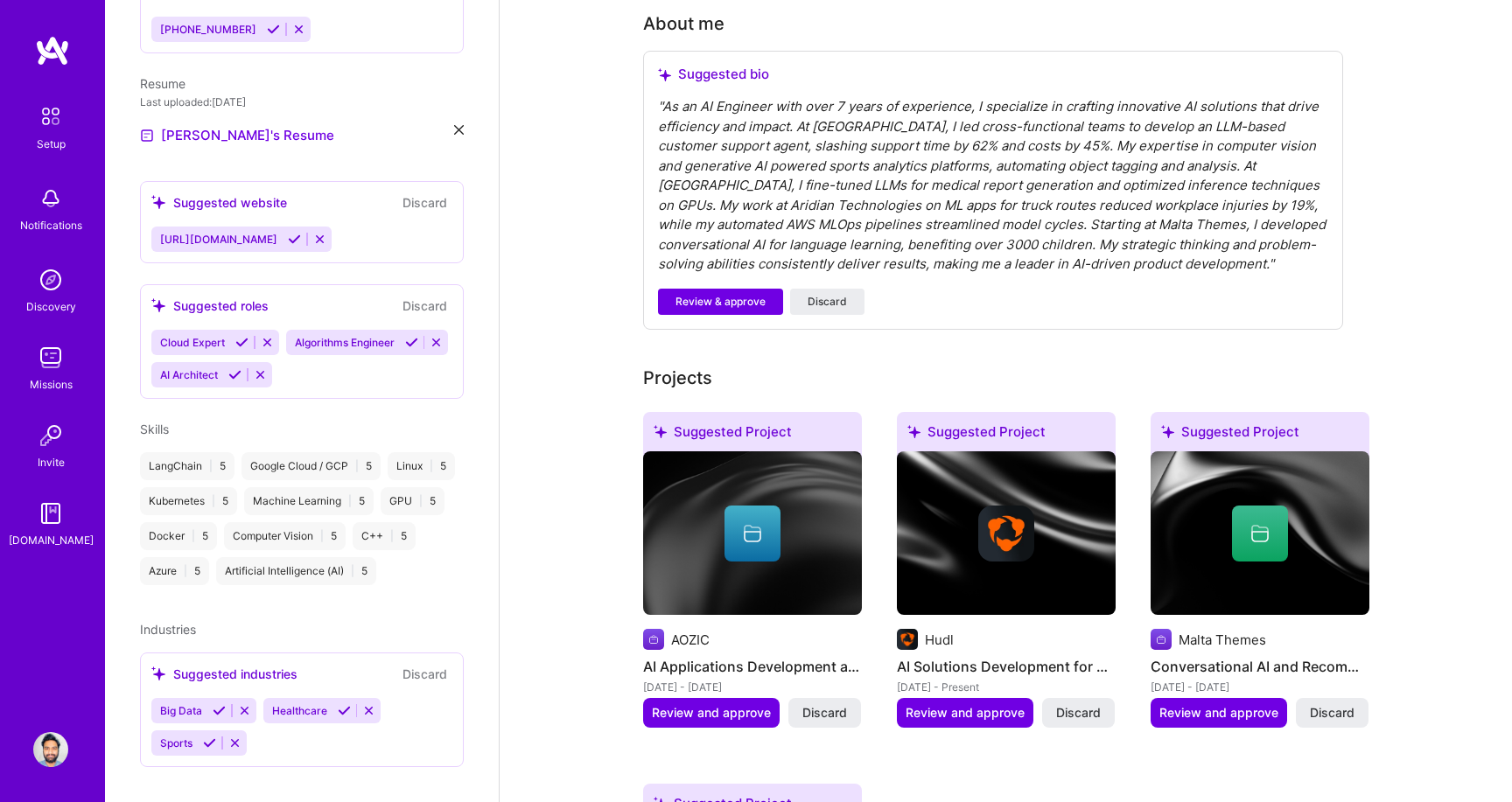
scroll to position [500, 0]
